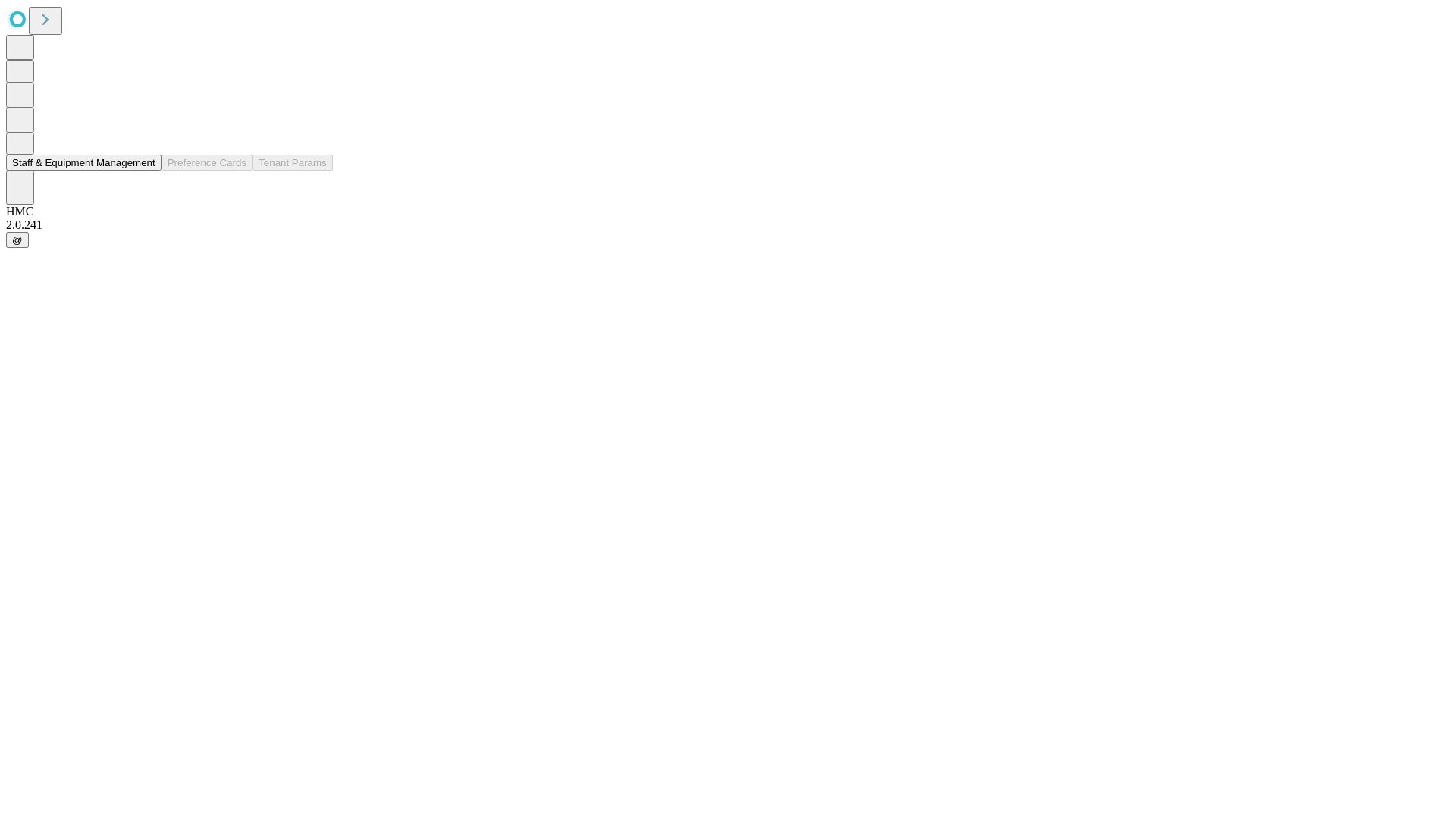
click at [142, 171] on button "Staff & Equipment Management" at bounding box center [83, 162] width 155 height 16
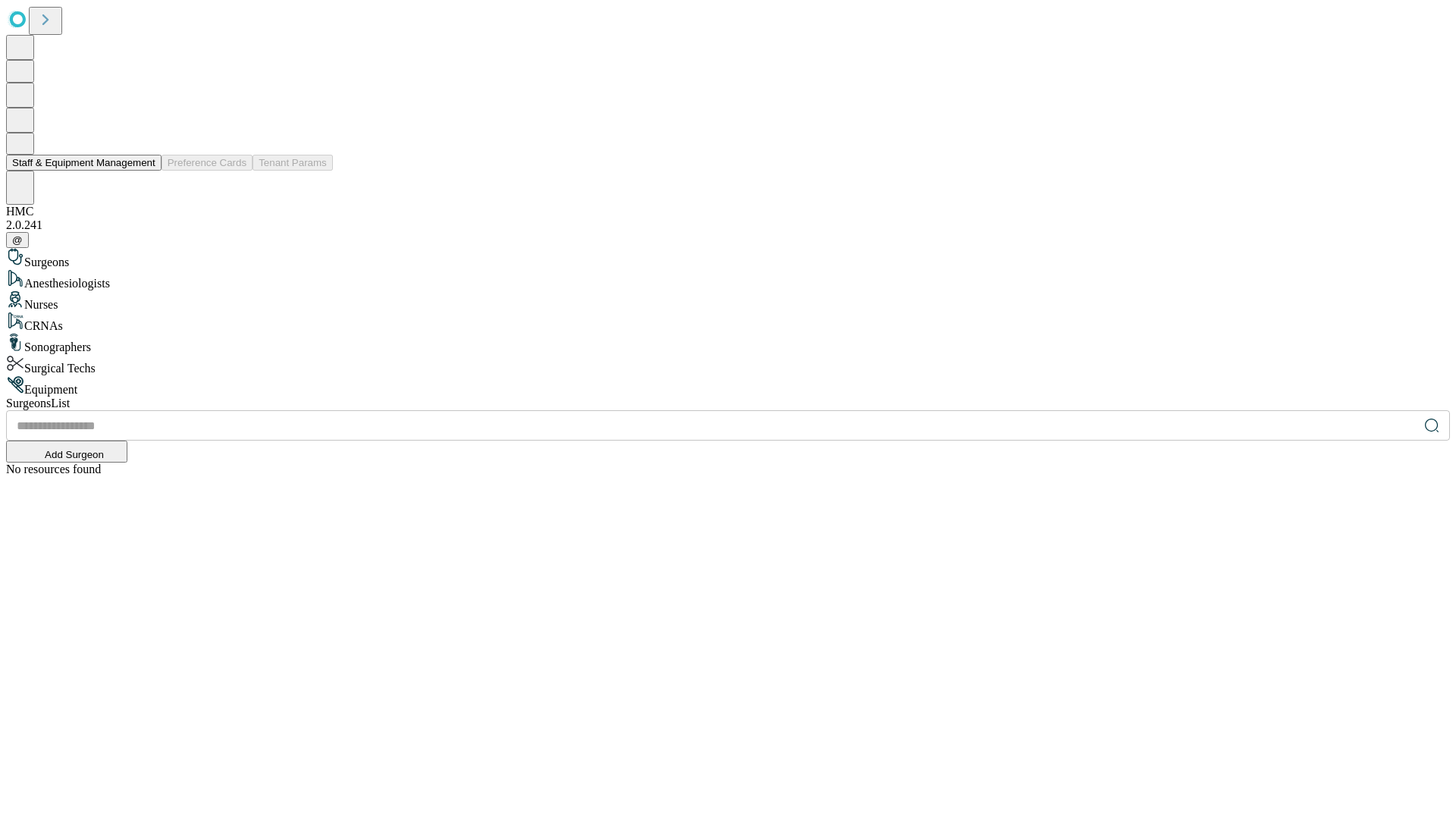
click at [145, 171] on button "Staff & Equipment Management" at bounding box center [83, 162] width 155 height 16
